Goal: Navigation & Orientation: Find specific page/section

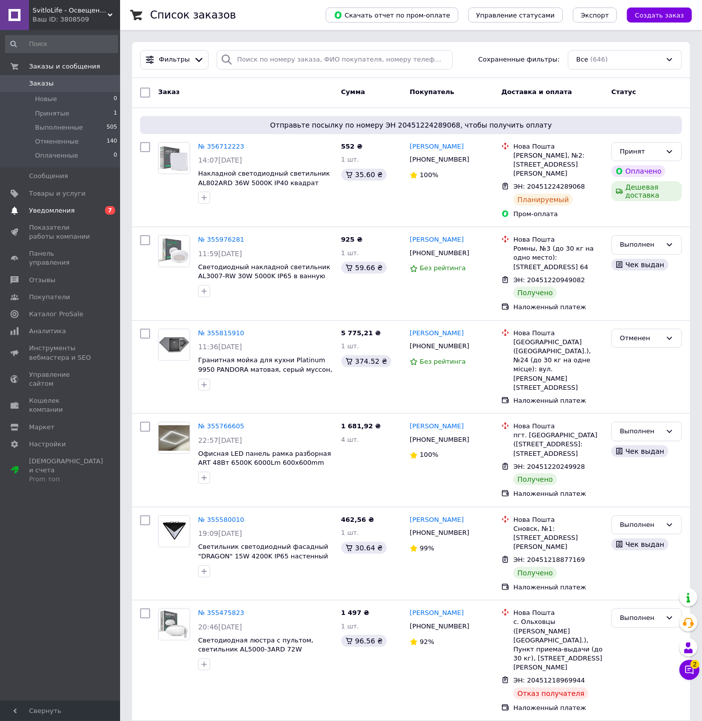
click at [82, 208] on span "Уведомления" at bounding box center [61, 210] width 64 height 9
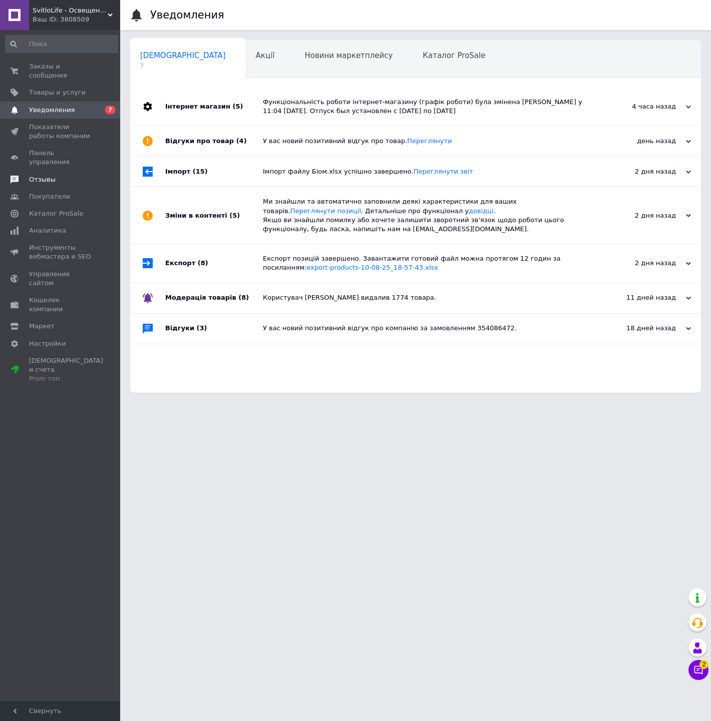
click at [48, 175] on span "Отзывы" at bounding box center [42, 179] width 27 height 9
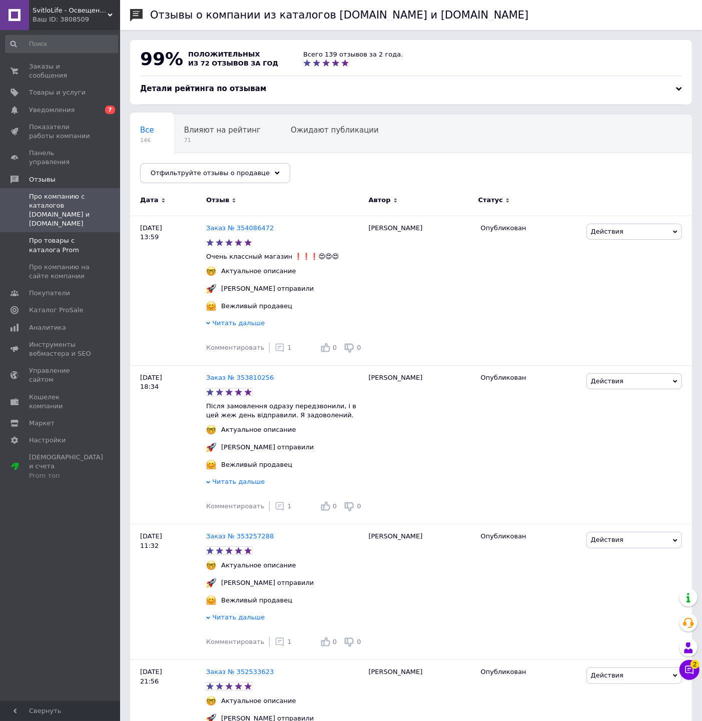
click at [62, 236] on span "Про товары с каталога Prom" at bounding box center [61, 245] width 64 height 18
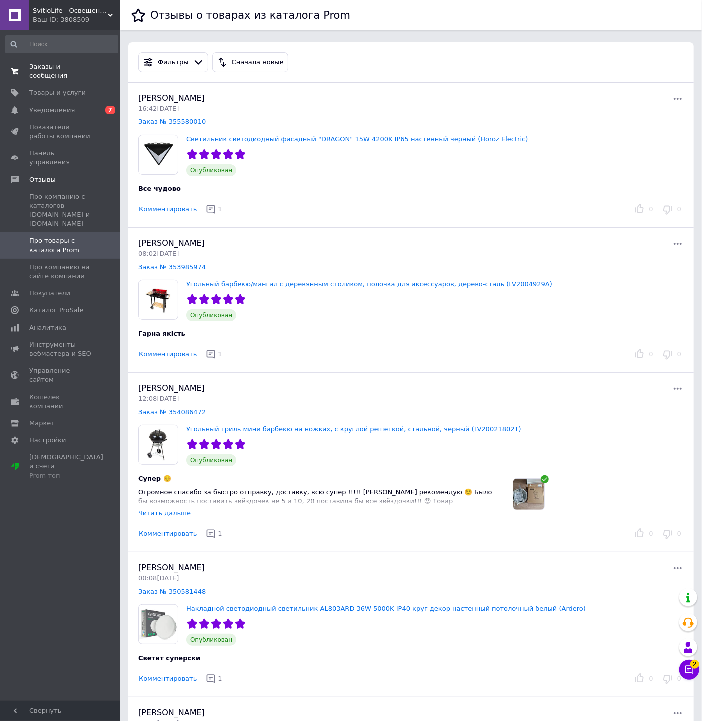
click at [66, 64] on span "Заказы и сообщения" at bounding box center [61, 71] width 64 height 18
